Goal: Transaction & Acquisition: Purchase product/service

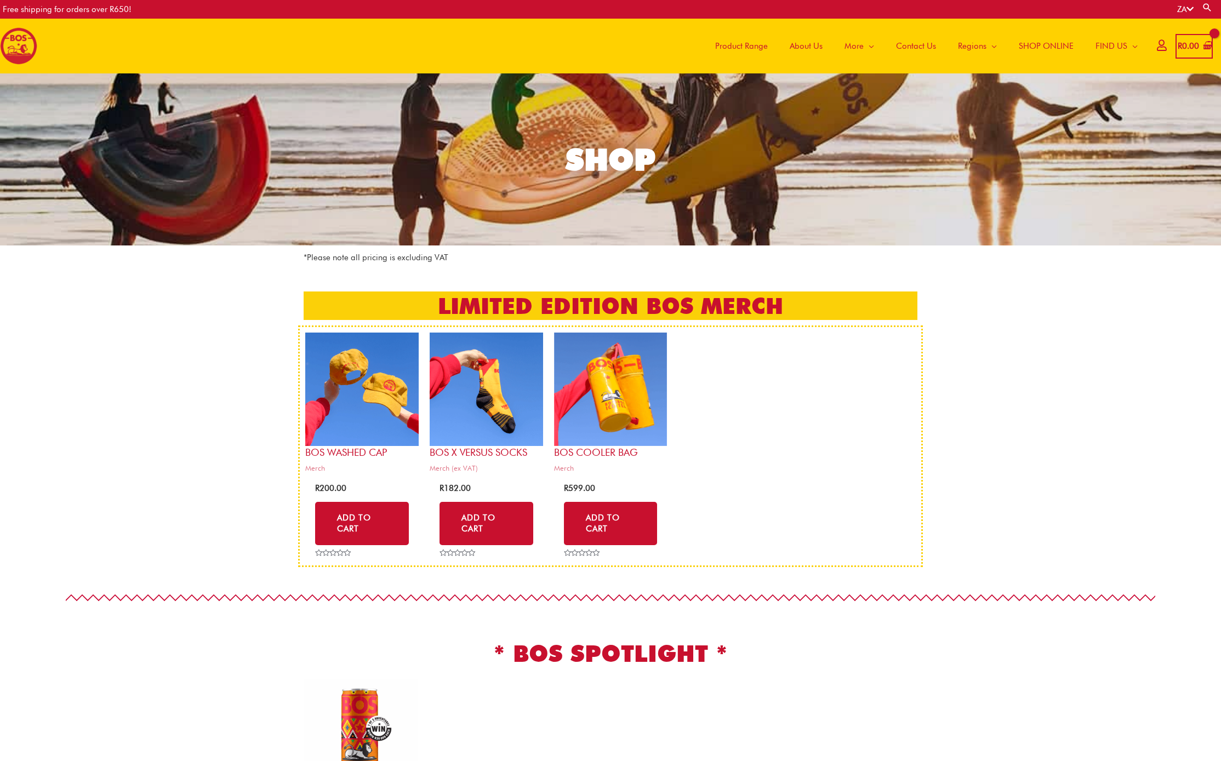
click at [746, 47] on span "Product Range" at bounding box center [741, 46] width 53 height 33
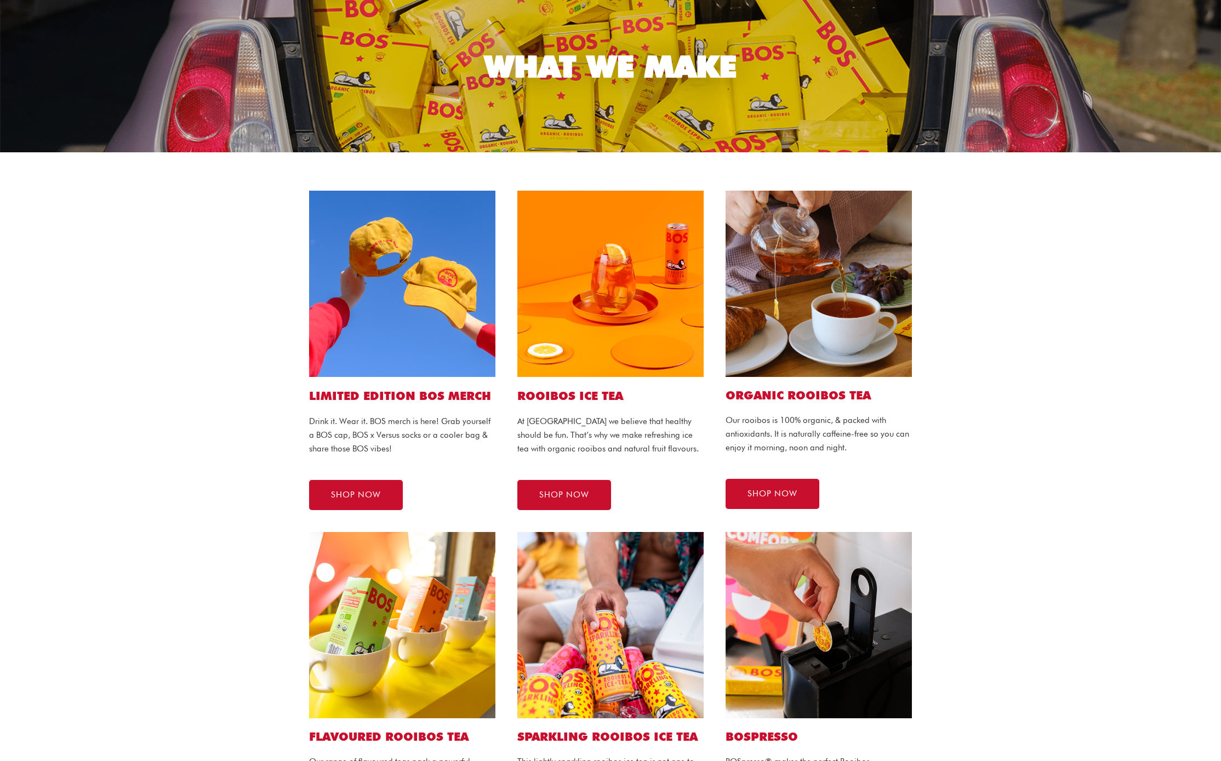
scroll to position [98, 0]
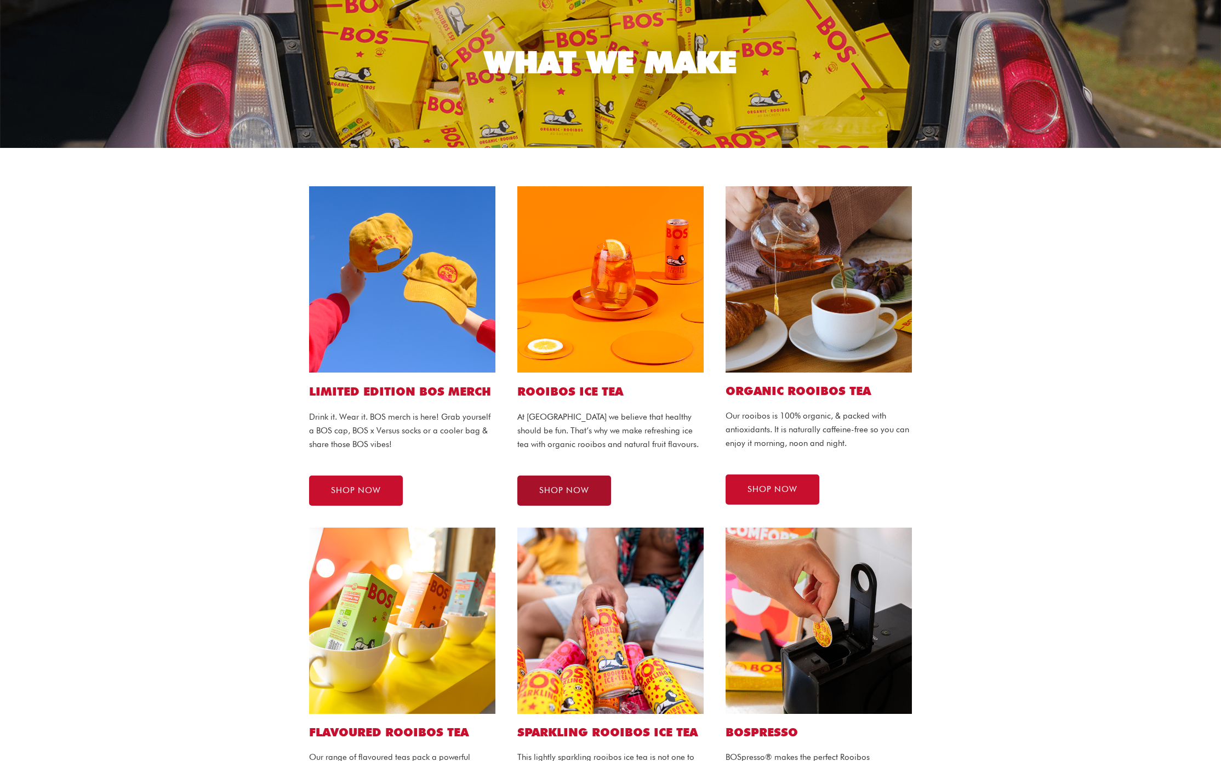
click at [570, 493] on span "SHOP NOW" at bounding box center [564, 491] width 50 height 8
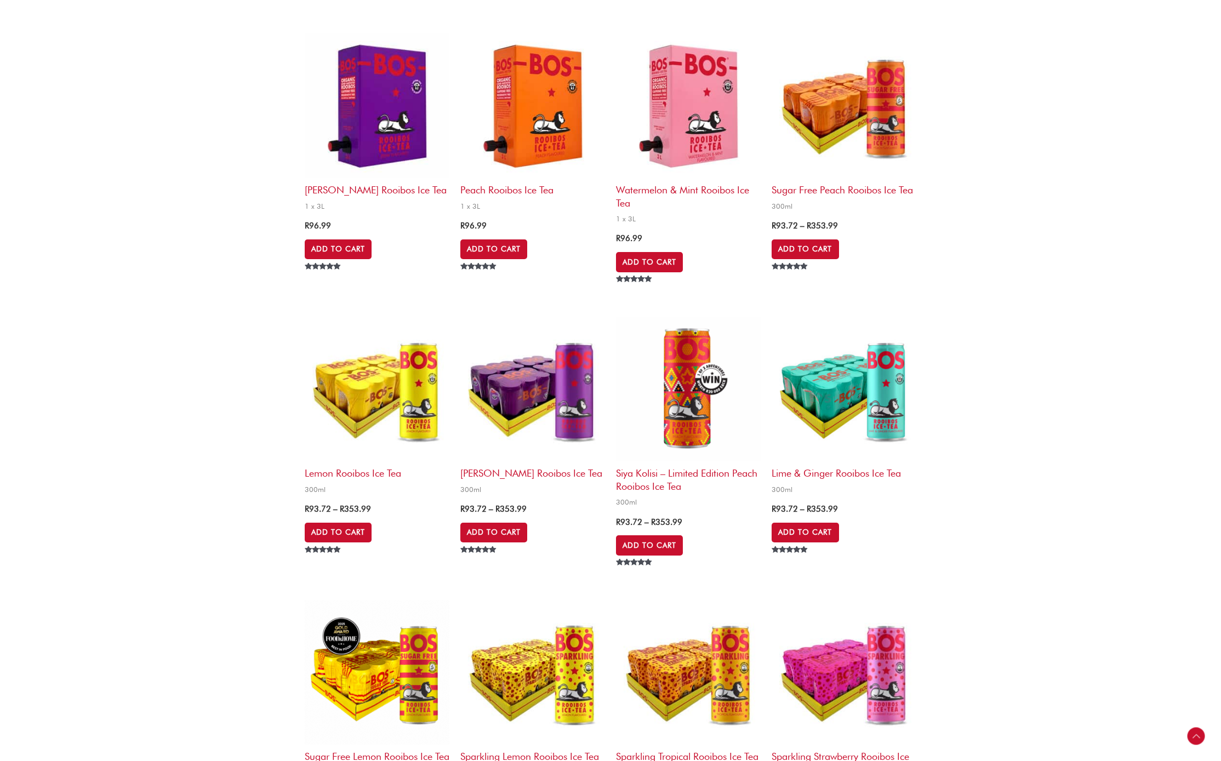
scroll to position [935, 0]
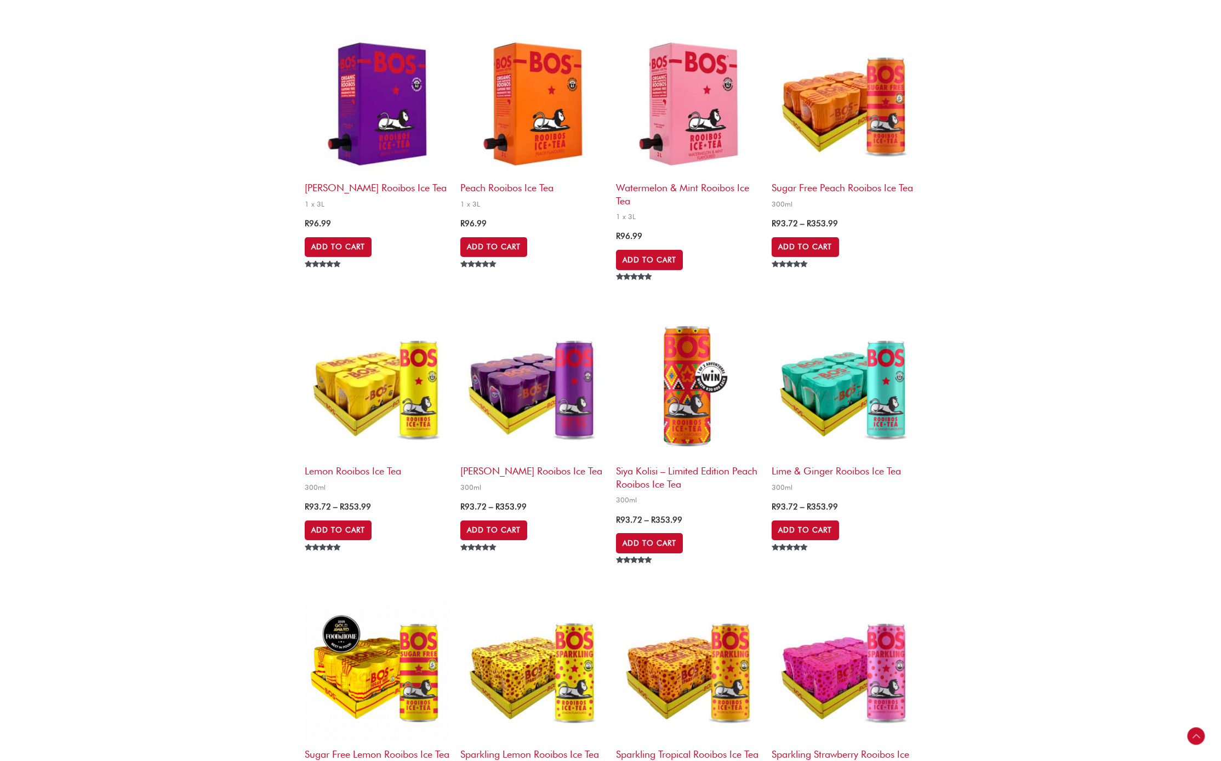
click at [362, 393] on img at bounding box center [377, 387] width 145 height 145
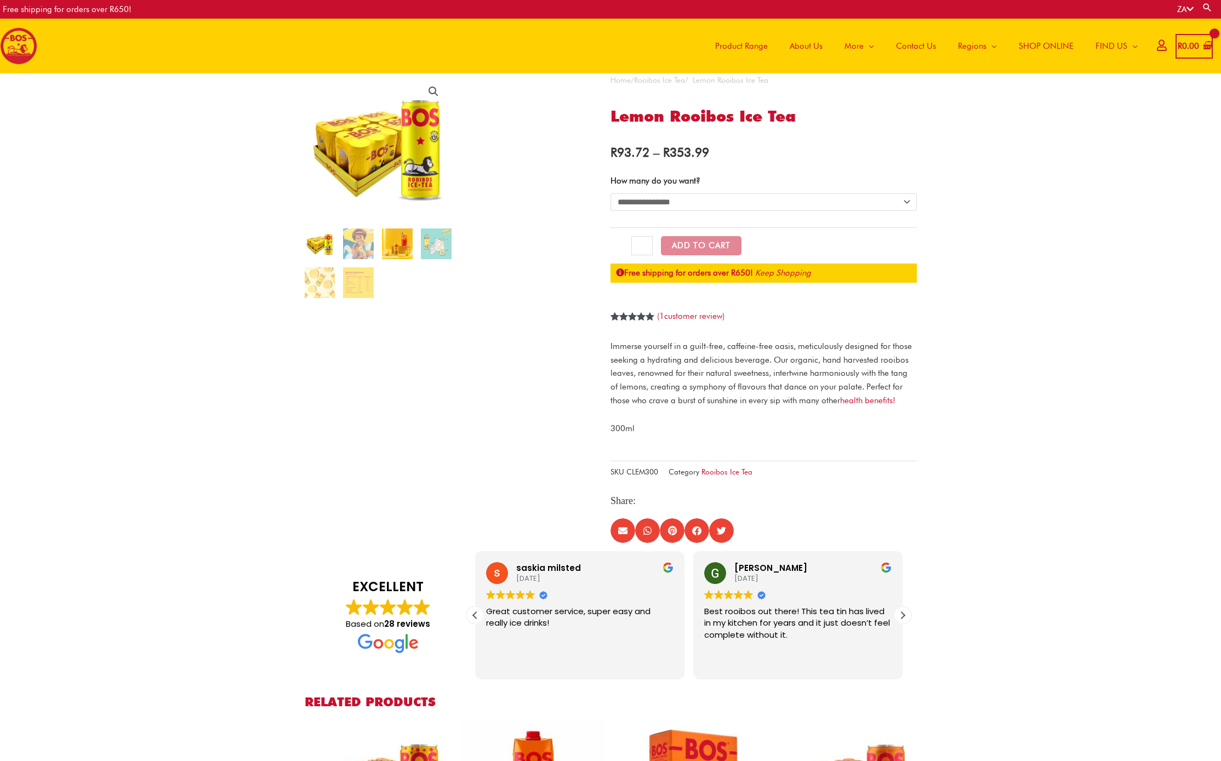
click at [397, 242] on img at bounding box center [397, 244] width 31 height 31
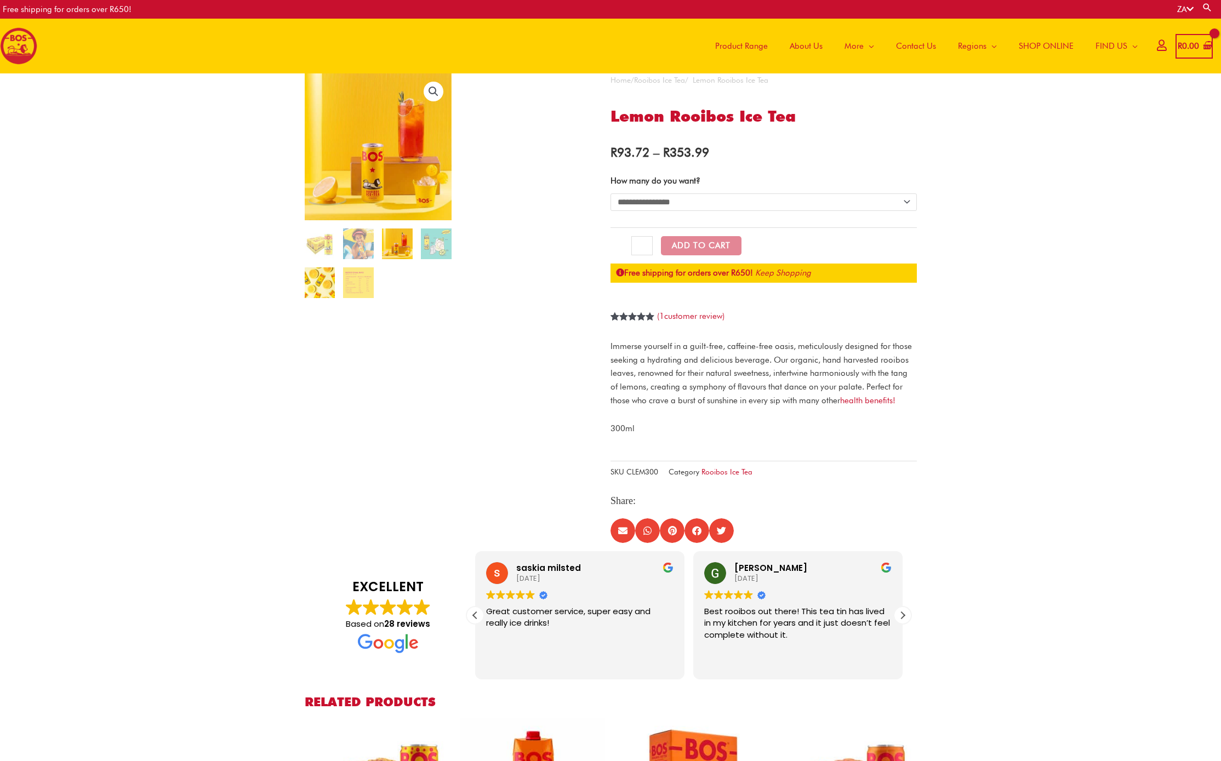
click at [321, 283] on img at bounding box center [320, 283] width 31 height 31
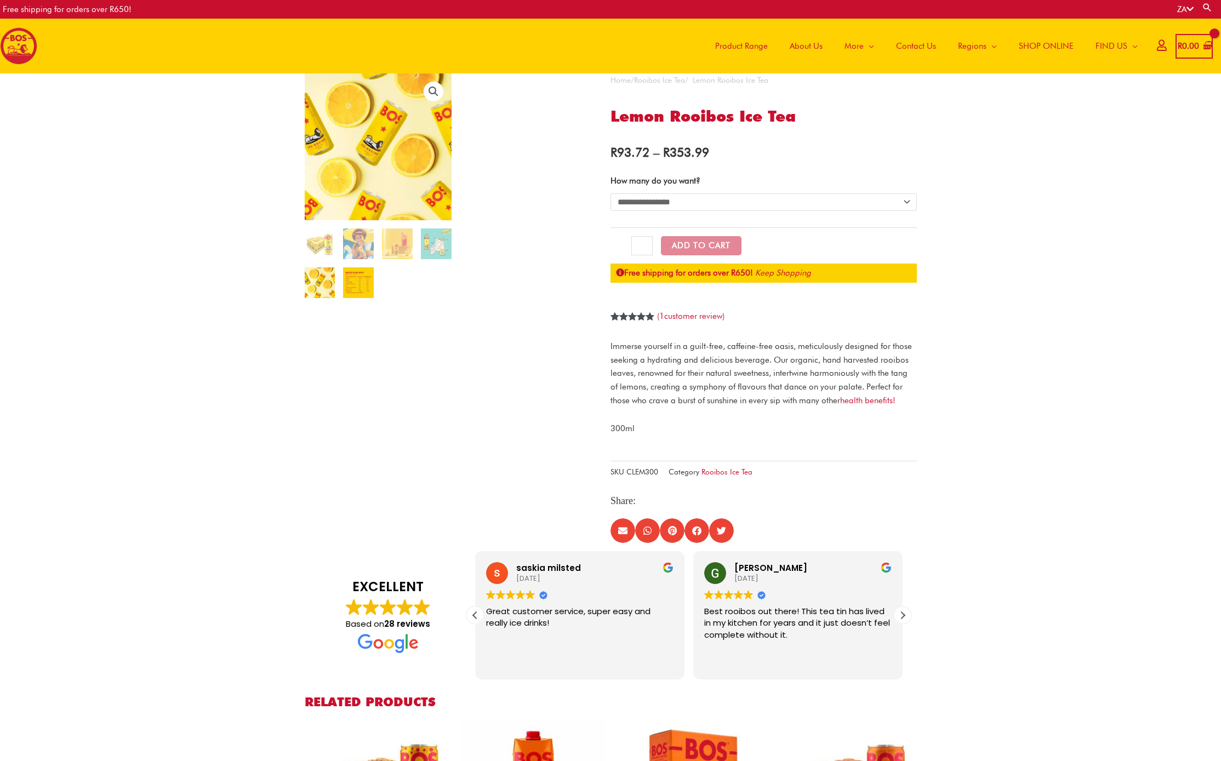
click at [360, 285] on img at bounding box center [358, 283] width 31 height 31
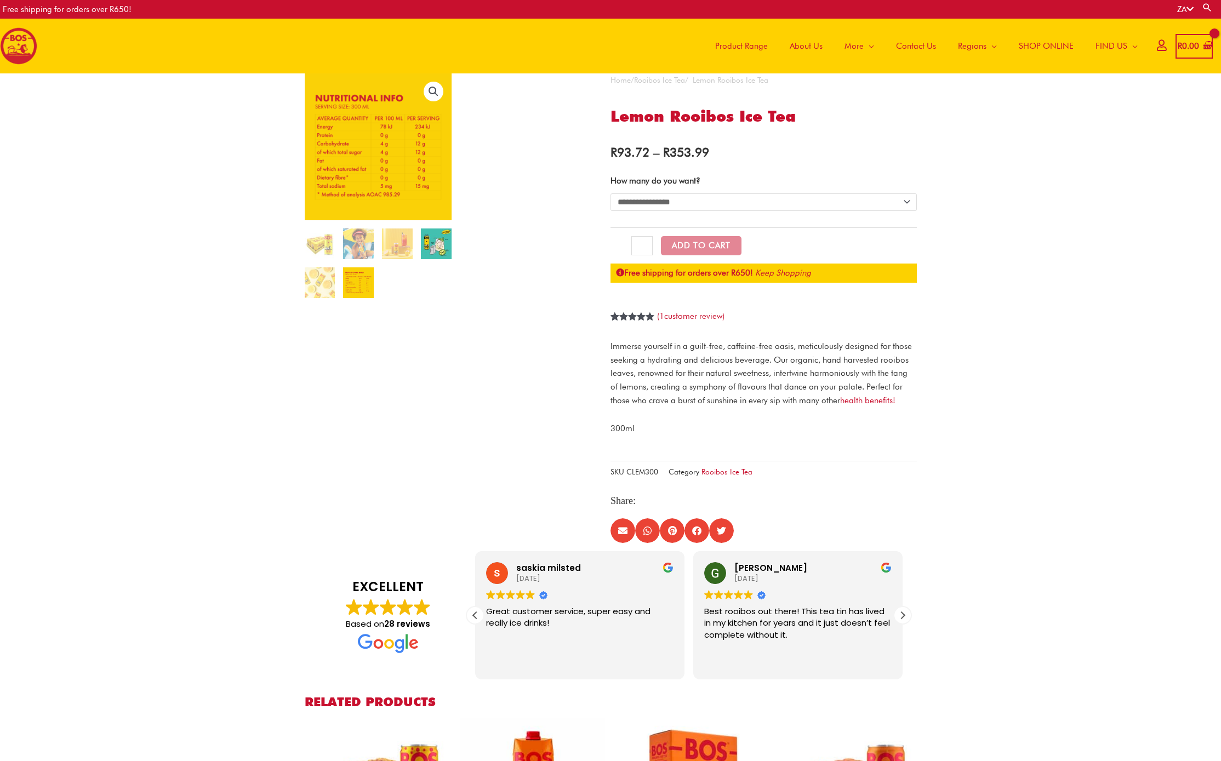
click at [440, 246] on img at bounding box center [436, 244] width 31 height 31
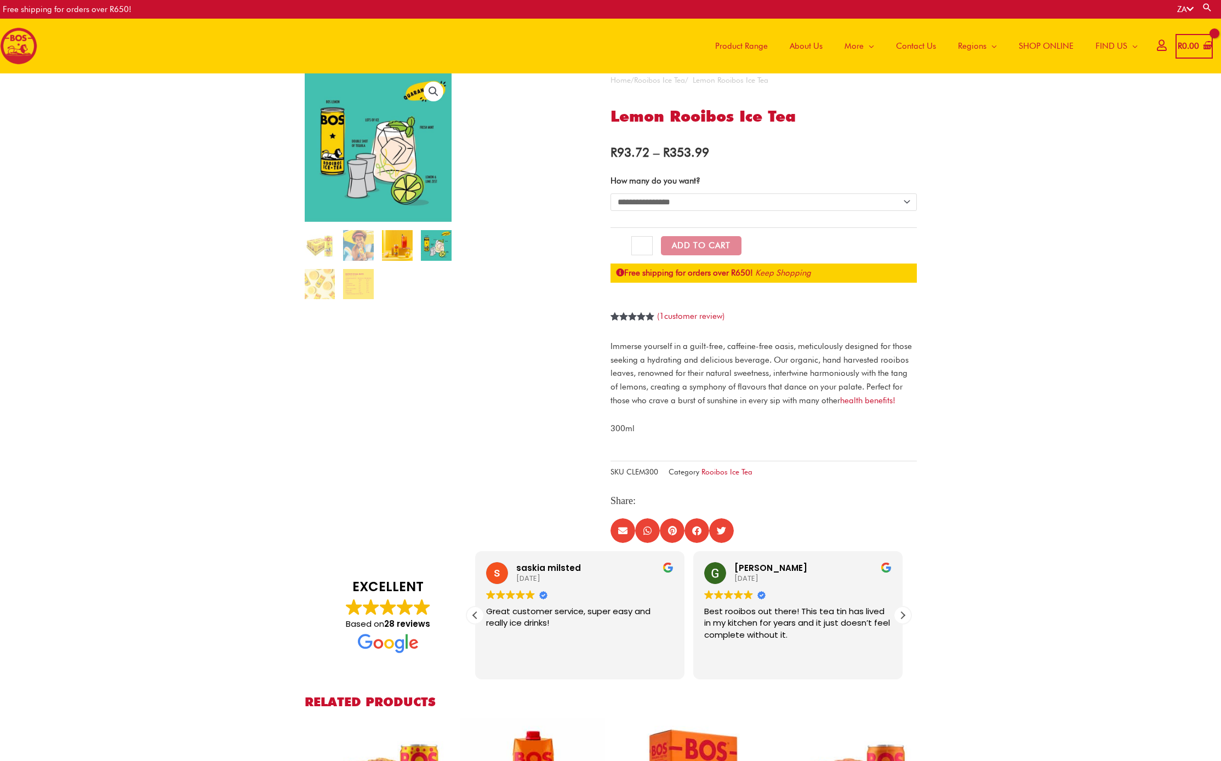
click at [406, 245] on img at bounding box center [397, 245] width 31 height 31
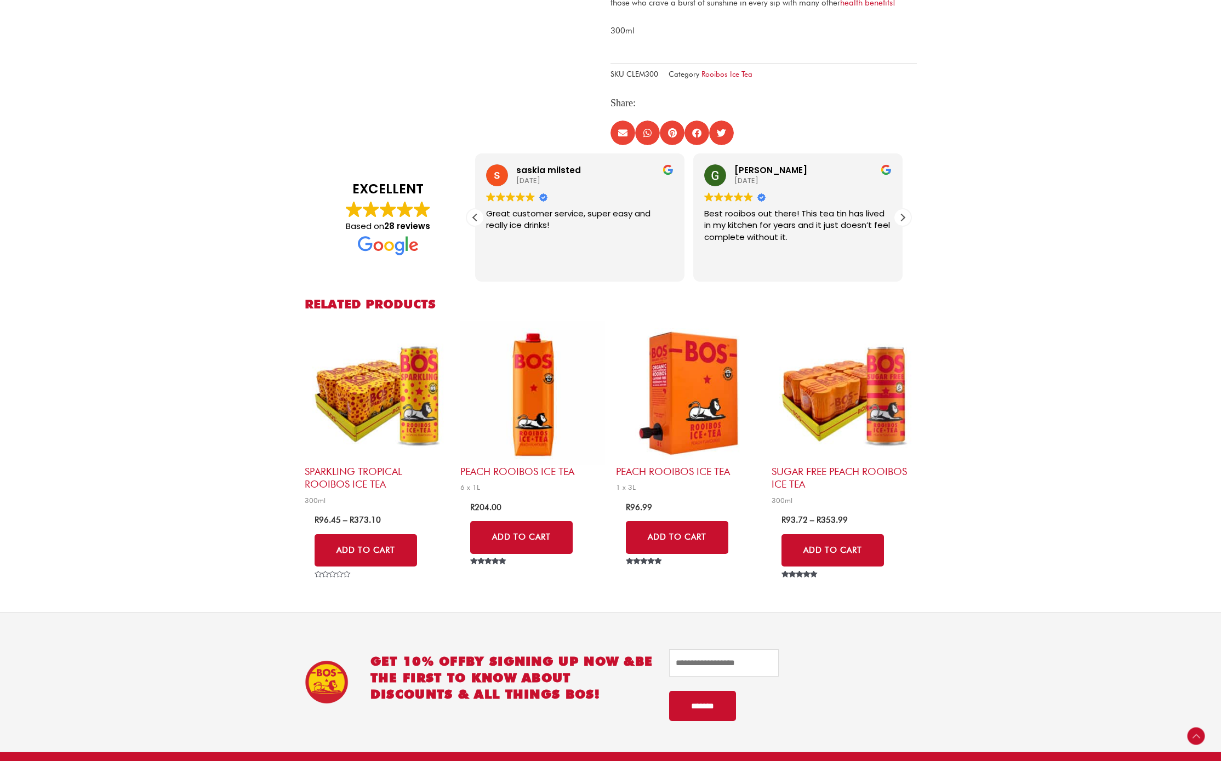
scroll to position [467, 0]
